Goal: Transaction & Acquisition: Purchase product/service

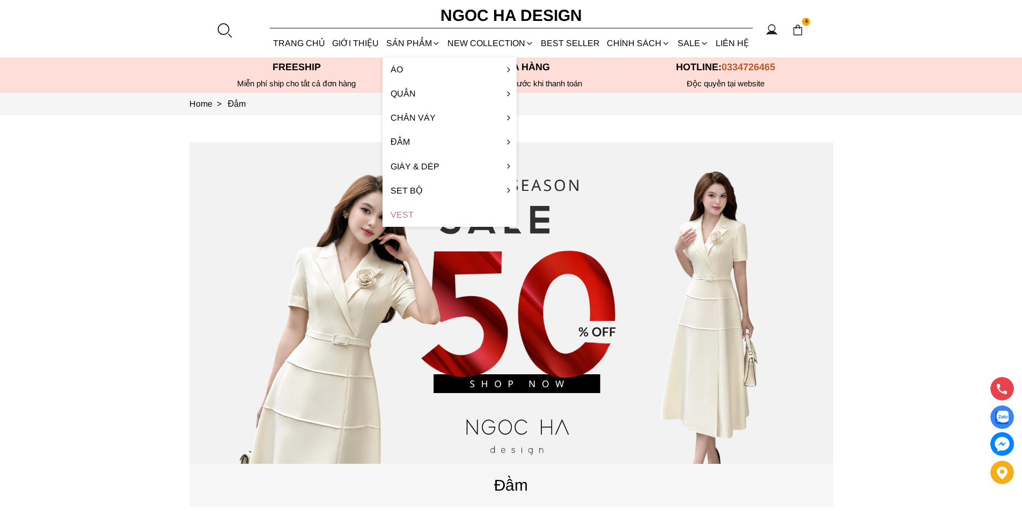
click at [402, 216] on link "Vest" at bounding box center [449, 215] width 134 height 24
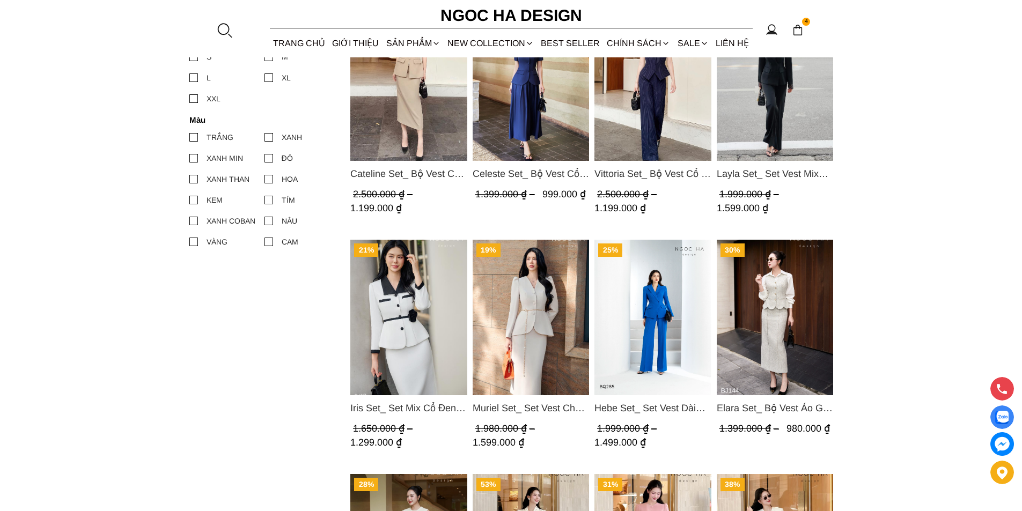
scroll to position [590, 0]
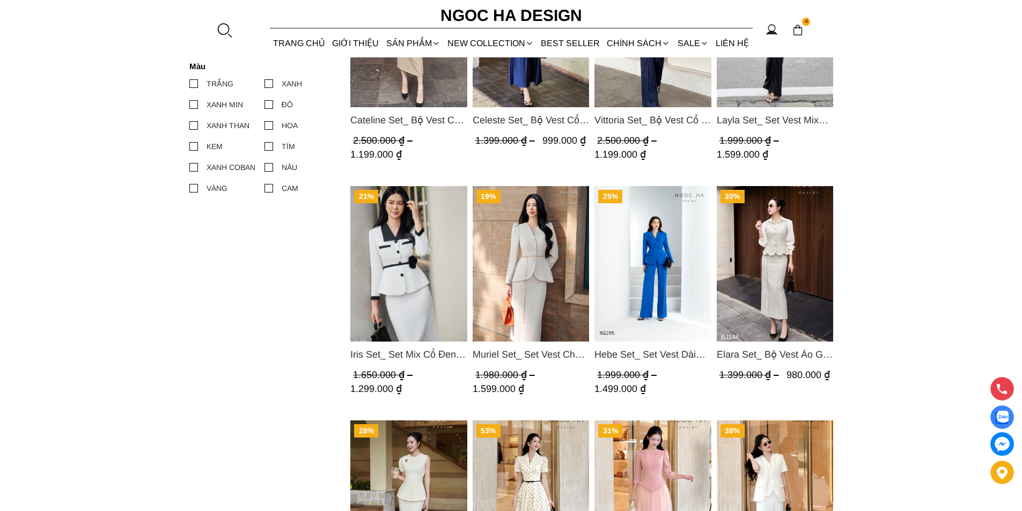
click at [516, 240] on img "Product image - Muriel Set_ Set Vest Chân Váy Màu Bee Vai Xếp Ly Cổ V Kèm Đai K…" at bounding box center [530, 264] width 117 height 156
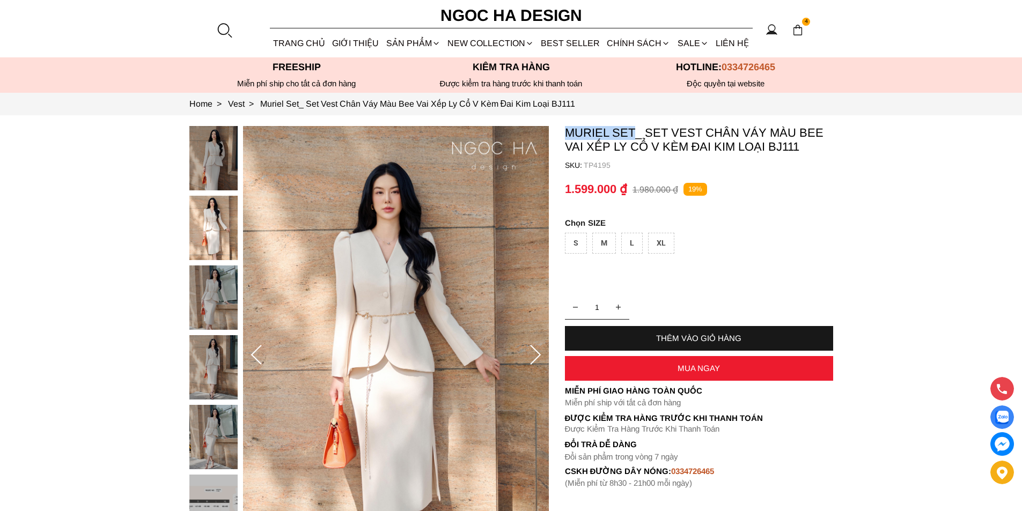
copy p "Muriel Set"
drag, startPoint x: 566, startPoint y: 134, endPoint x: 634, endPoint y: 138, distance: 67.7
click at [634, 138] on section "Muriel Set_ Set Vest Chân Váy Màu Bee Vai Xếp Ly Cổ V Kèm Đai Kim Loại BJ111 SK…" at bounding box center [511, 355] width 1022 height 480
click at [220, 25] on div at bounding box center [224, 30] width 16 height 16
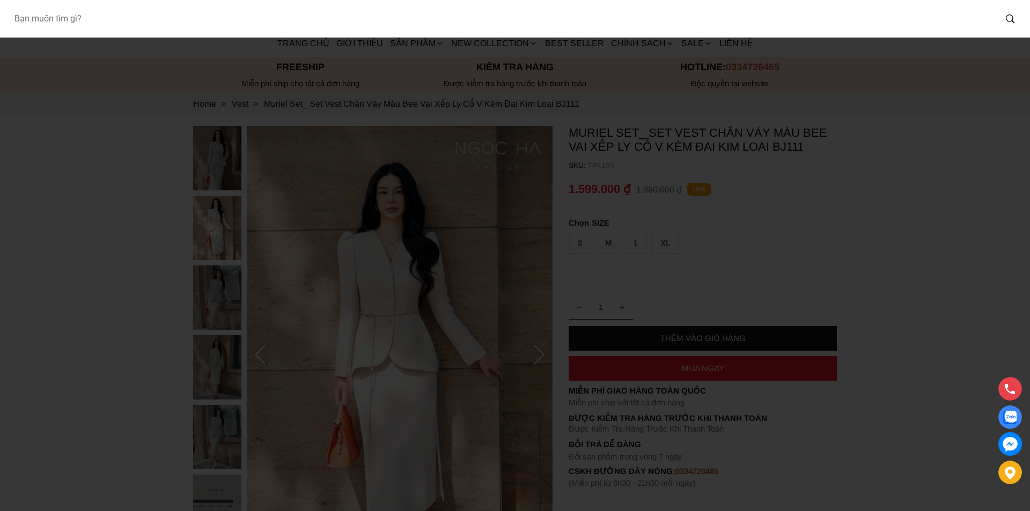
click at [215, 26] on input "Input search Bạn muốn tìm gì?" at bounding box center [500, 18] width 990 height 25
type input "BJ111"
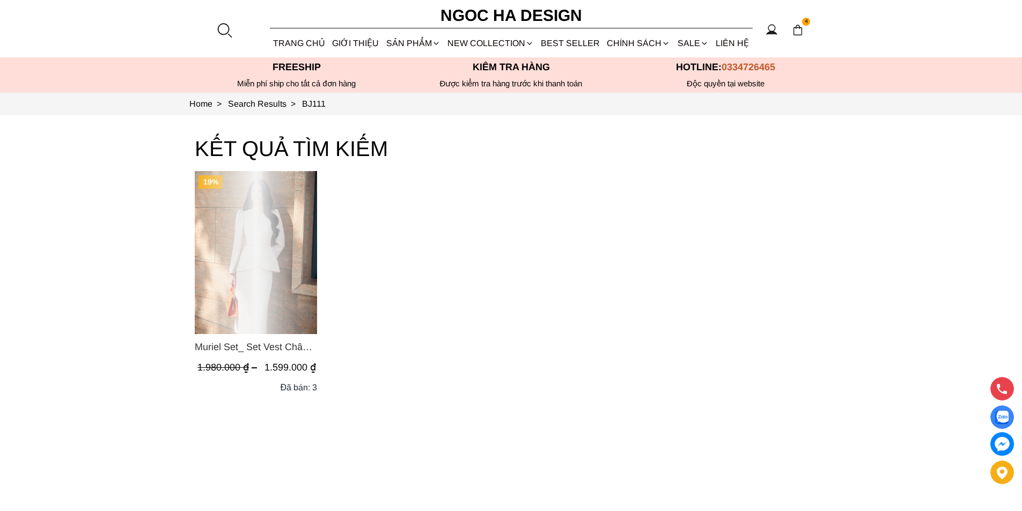
click at [256, 256] on div "Product image - Muriel Set_ Set Vest Chân Váy Màu Bee Vai Xếp Ly Cổ V Kèm Đai K…" at bounding box center [256, 252] width 122 height 163
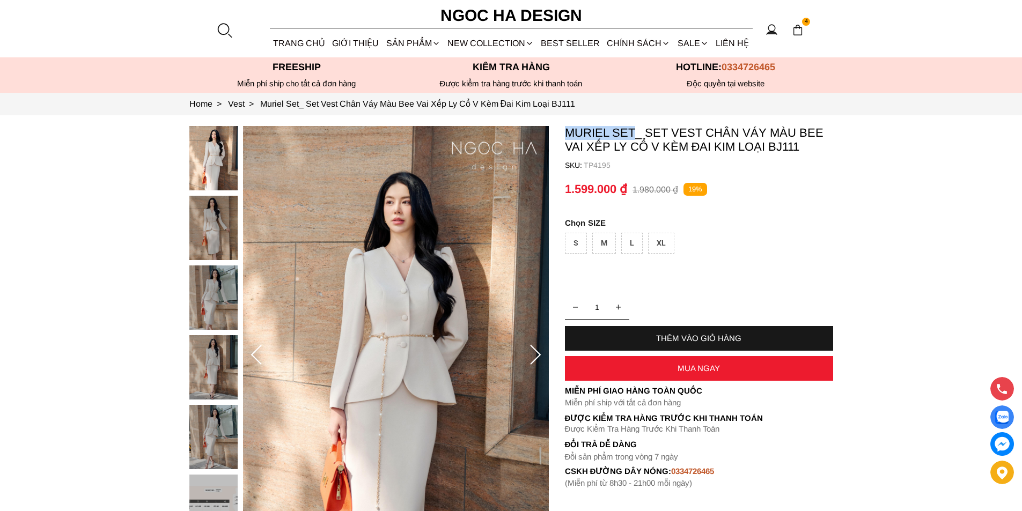
copy p "Muriel Set"
drag, startPoint x: 564, startPoint y: 130, endPoint x: 632, endPoint y: 129, distance: 67.6
click at [632, 129] on p "Muriel Set_ Set Vest Chân Váy Màu Bee Vai Xếp Ly Cổ V Kèm Đai Kim Loại BJ111" at bounding box center [699, 140] width 268 height 28
